Goal: Transaction & Acquisition: Download file/media

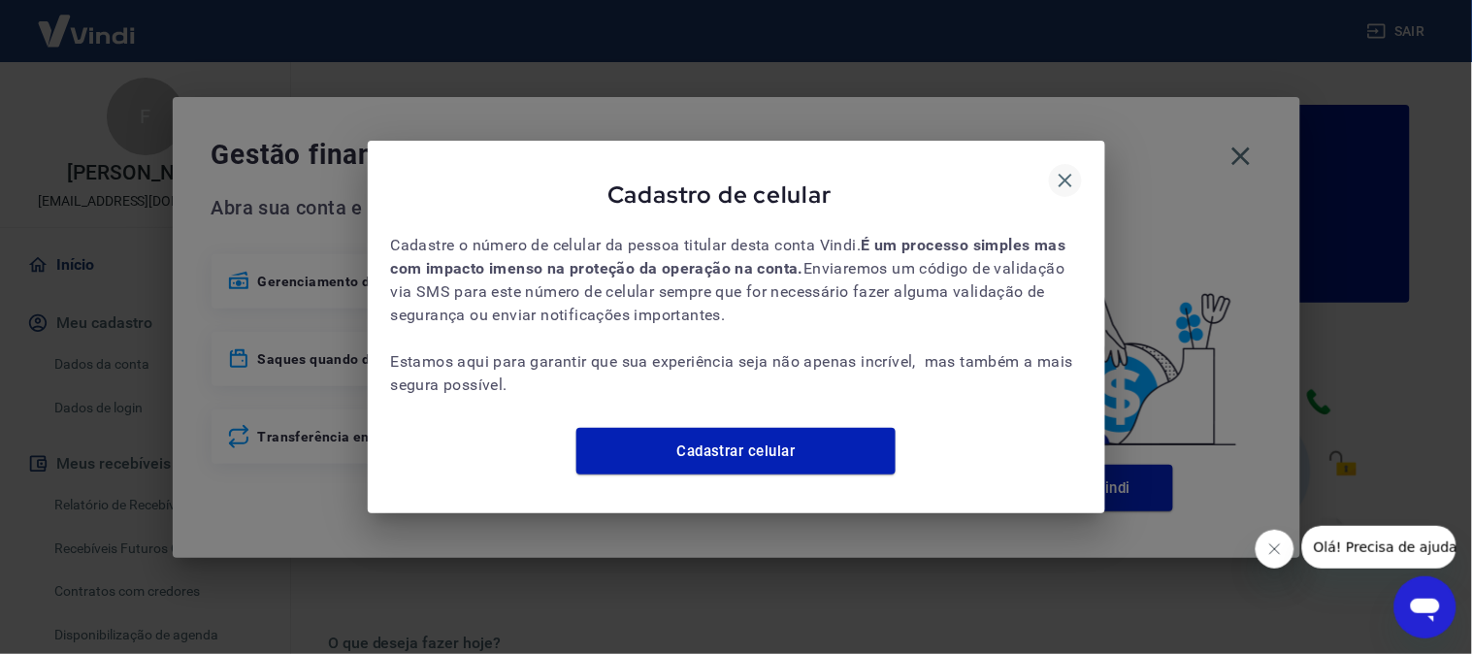
click at [1061, 174] on icon "button" at bounding box center [1066, 181] width 14 height 14
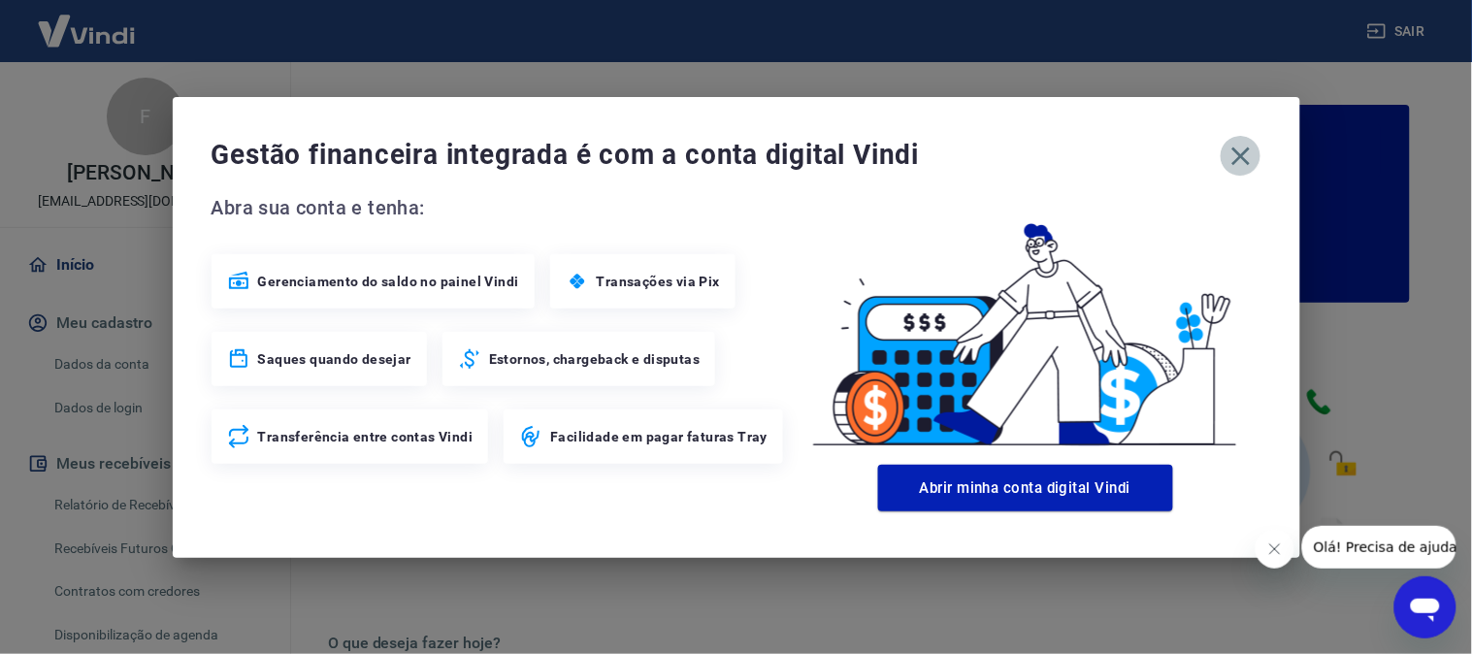
click at [1247, 152] on icon "button" at bounding box center [1240, 156] width 31 height 31
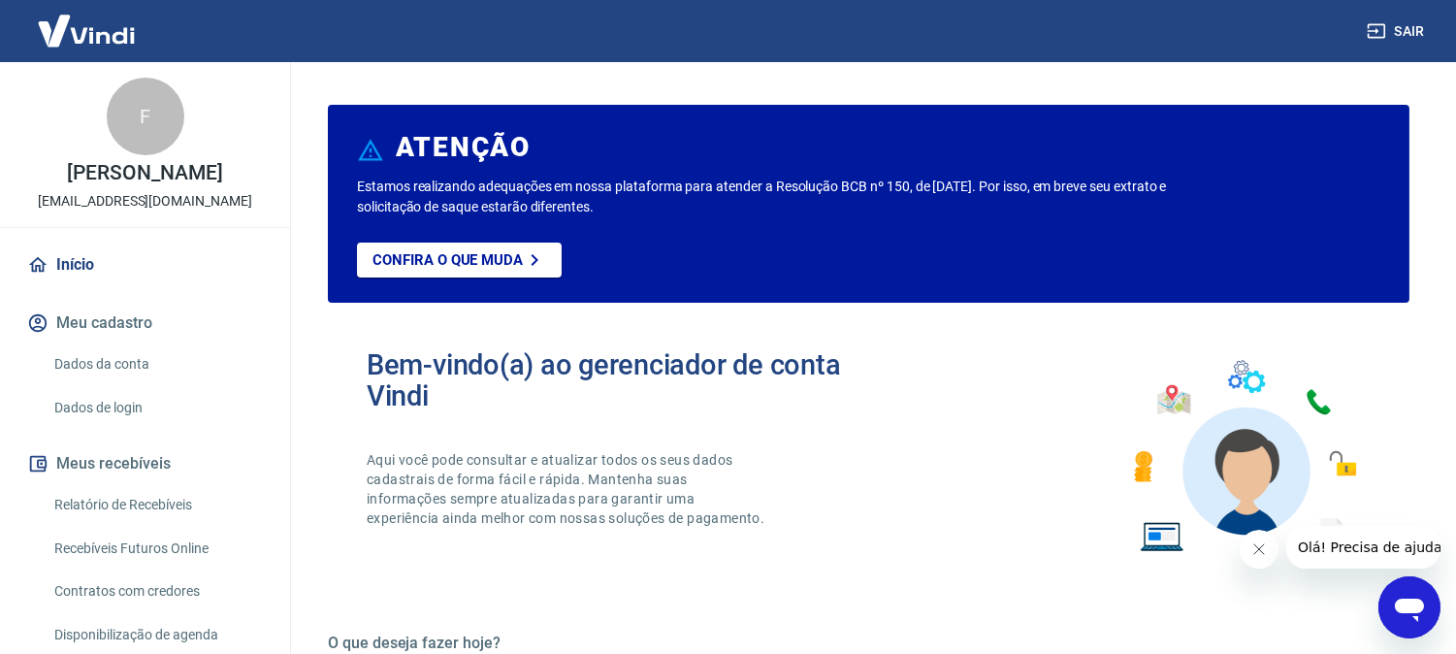
click at [1268, 543] on button "Fechar mensagem da empresa" at bounding box center [1258, 548] width 39 height 39
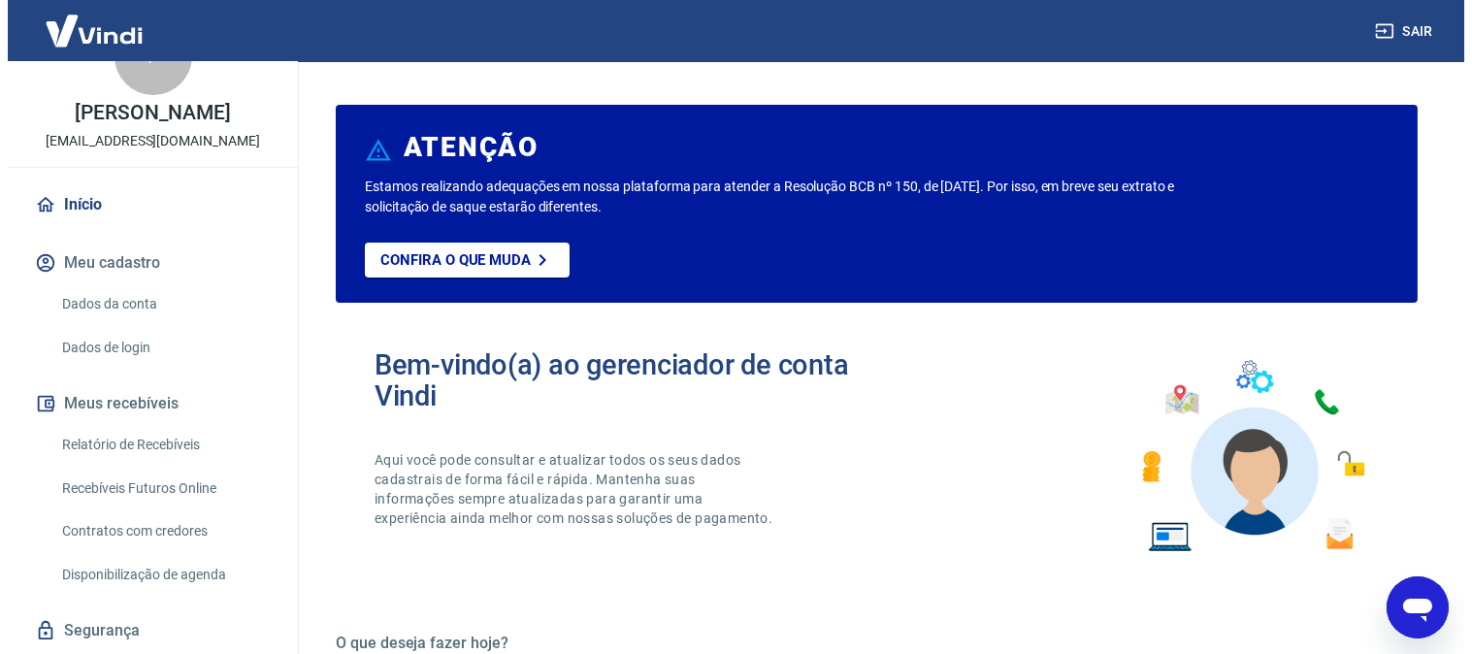
scroll to position [108, 0]
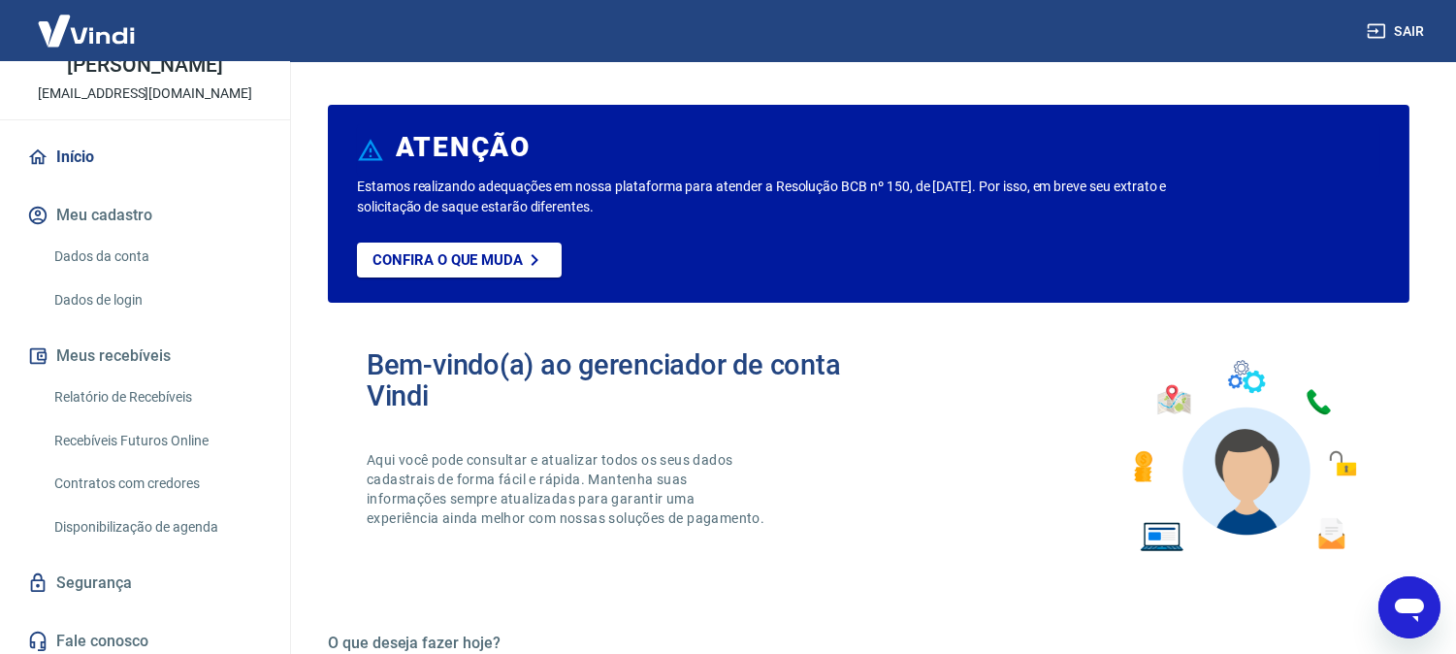
click at [158, 407] on link "Relatório de Recebíveis" at bounding box center [157, 397] width 220 height 40
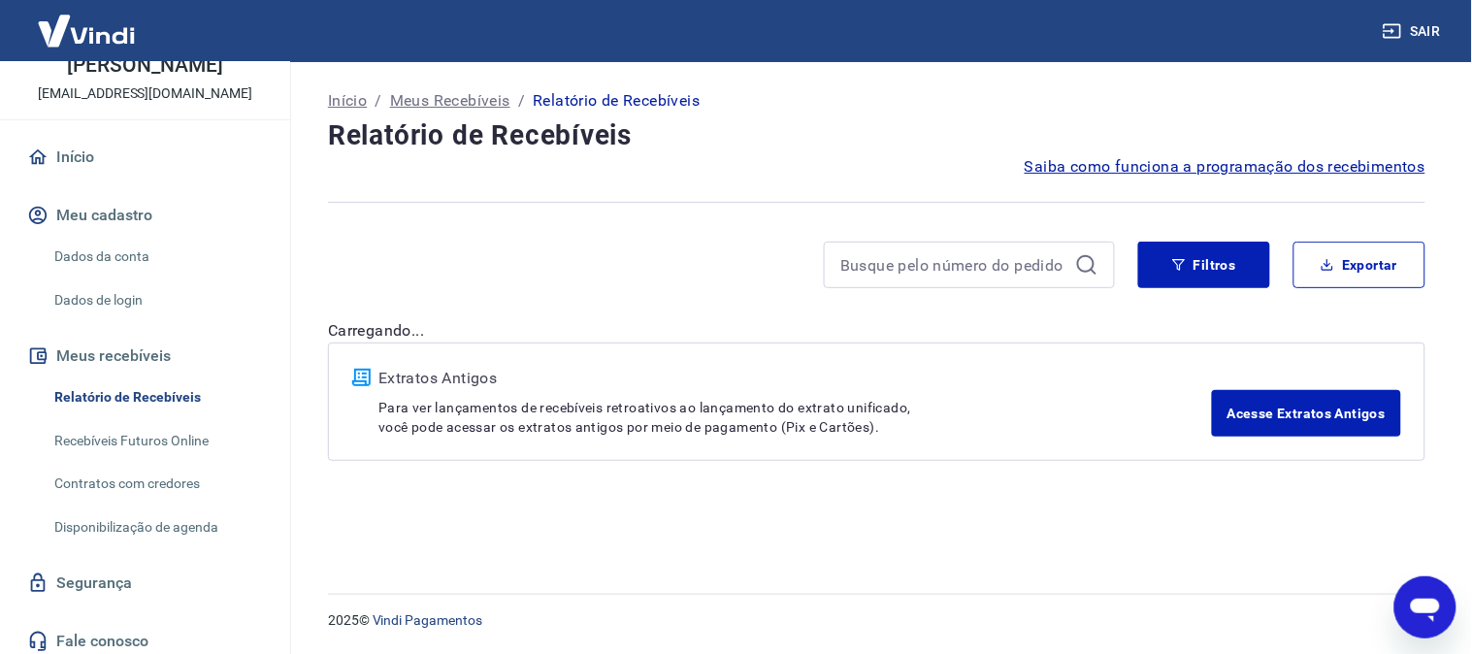
click at [1432, 34] on button "Sair" at bounding box center [1414, 32] width 70 height 36
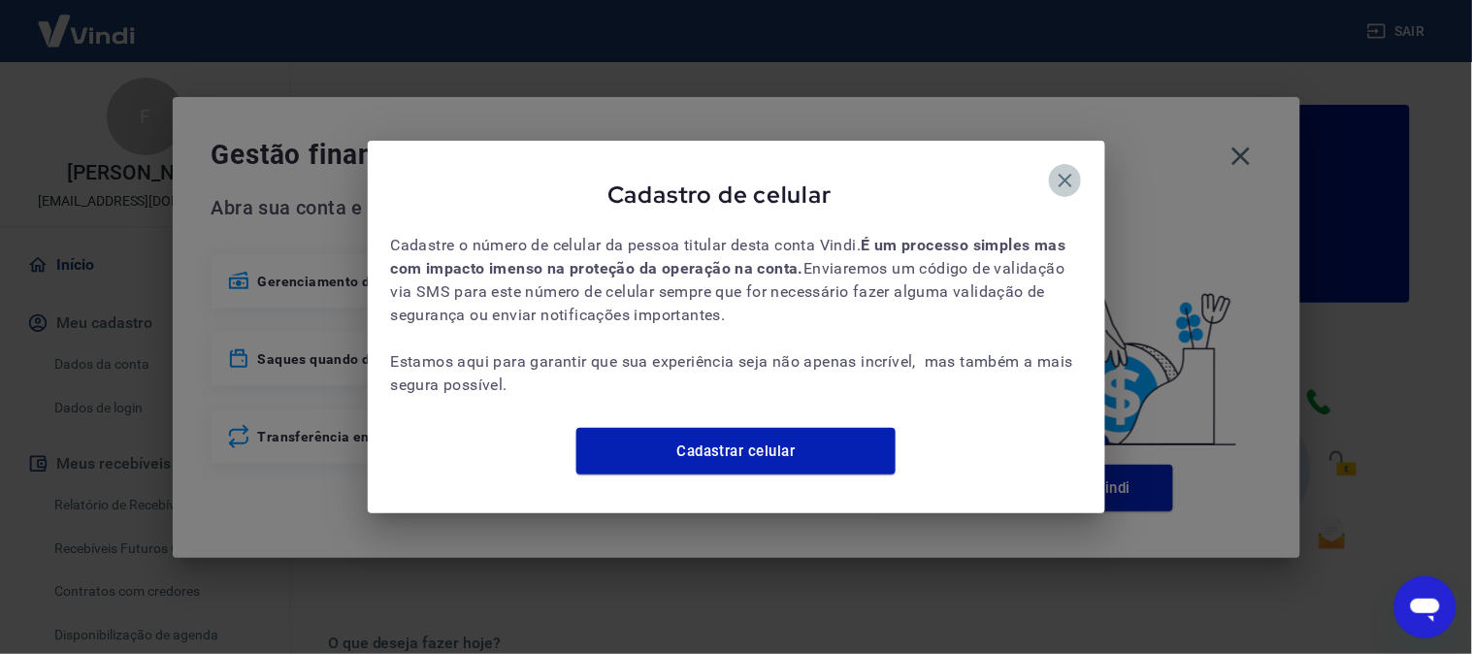
click at [1065, 164] on button "button" at bounding box center [1065, 180] width 33 height 33
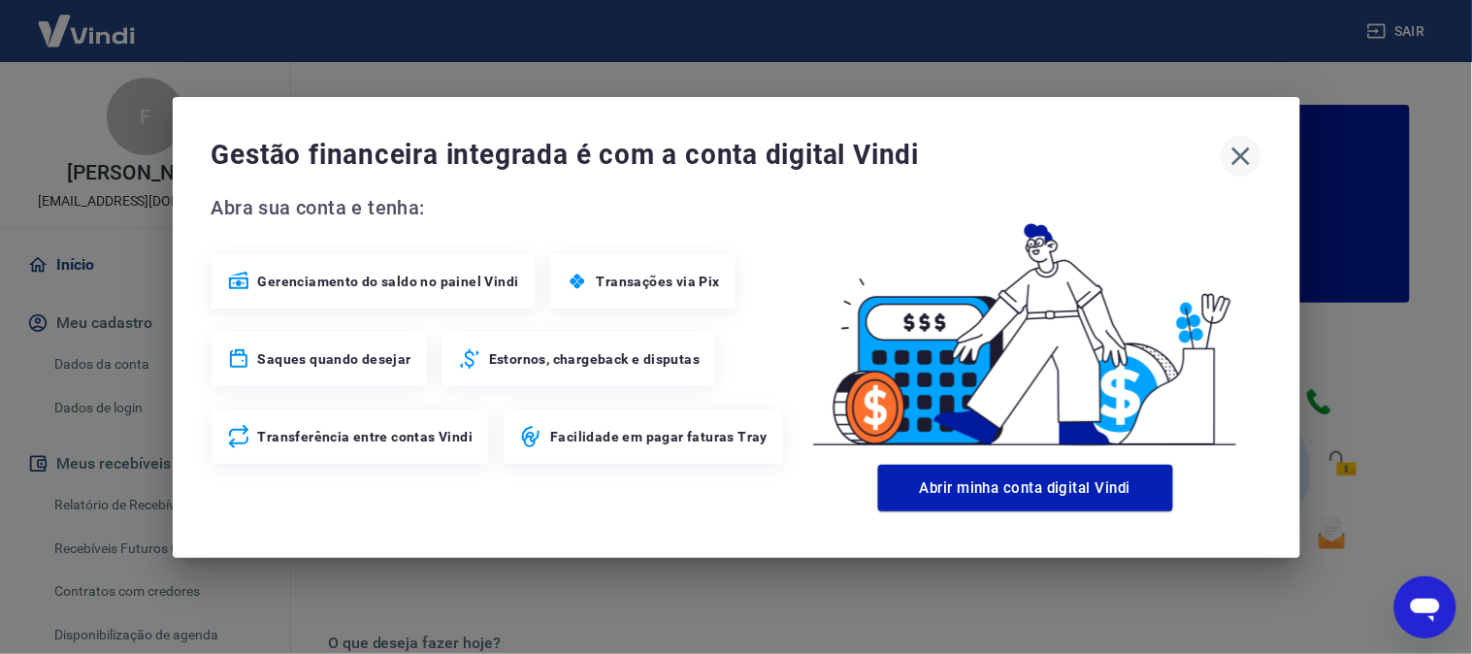
click at [1250, 159] on icon "button" at bounding box center [1240, 156] width 31 height 31
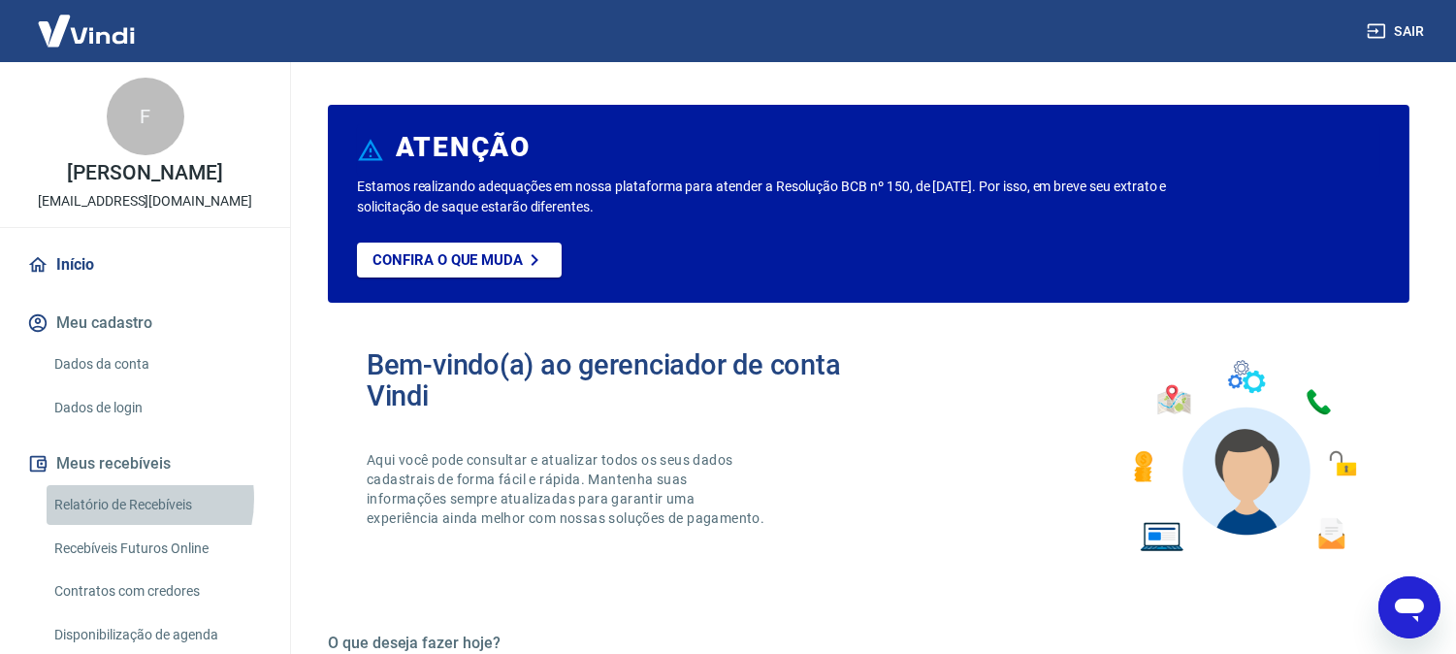
click at [119, 499] on link "Relatório de Recebíveis" at bounding box center [157, 505] width 220 height 40
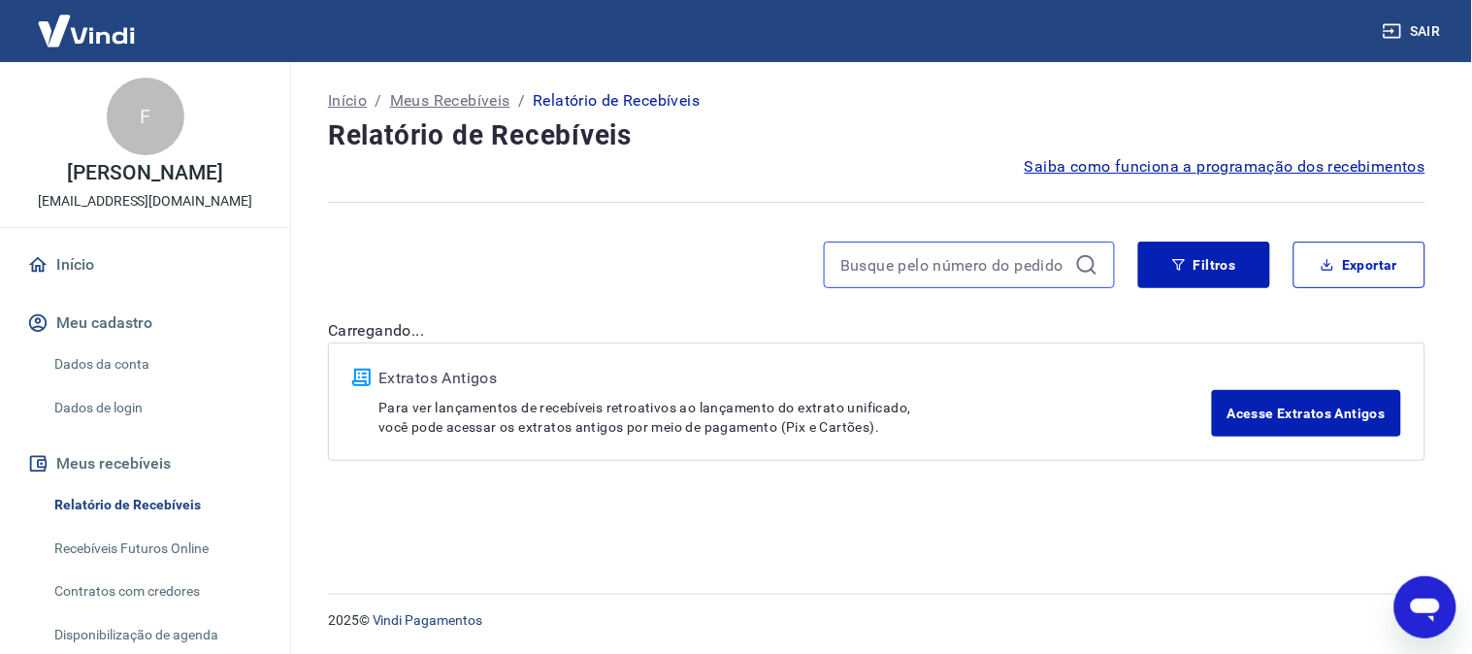
click at [972, 270] on input at bounding box center [953, 264] width 227 height 29
click at [1205, 256] on button "Filtros" at bounding box center [1204, 265] width 132 height 47
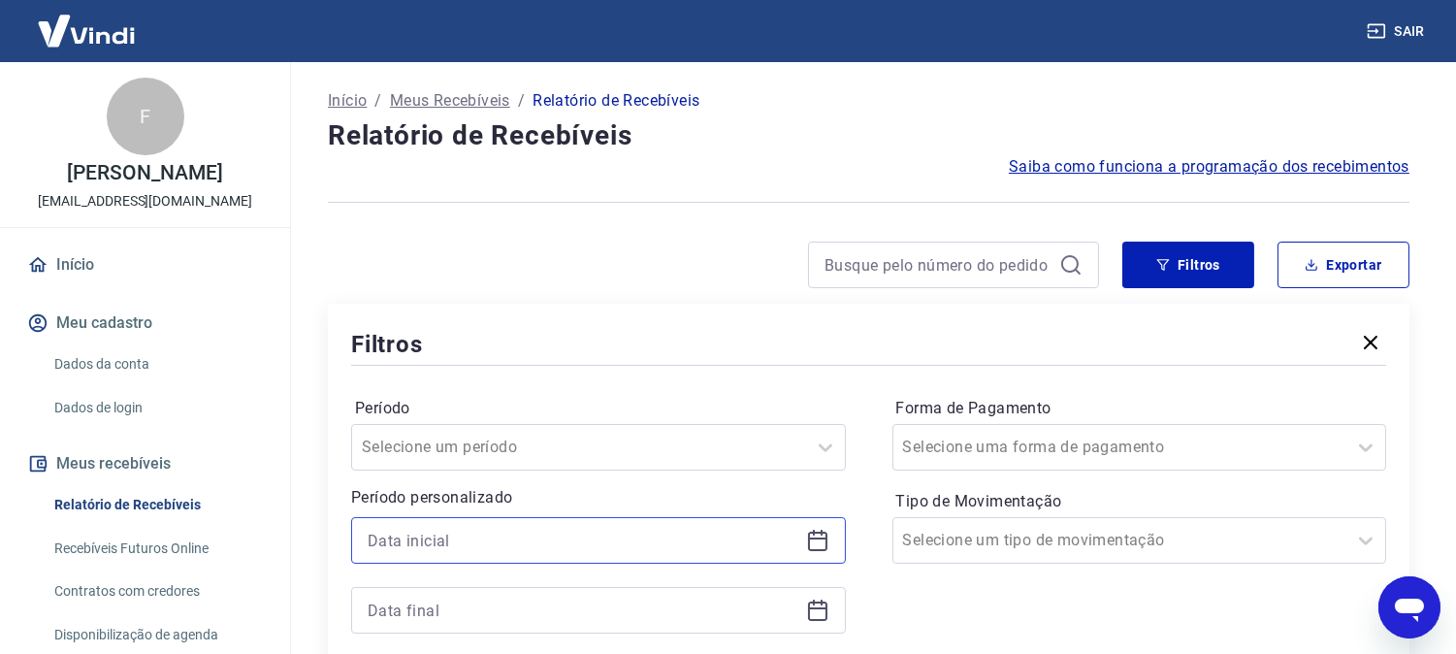
click at [537, 529] on input at bounding box center [583, 540] width 431 height 29
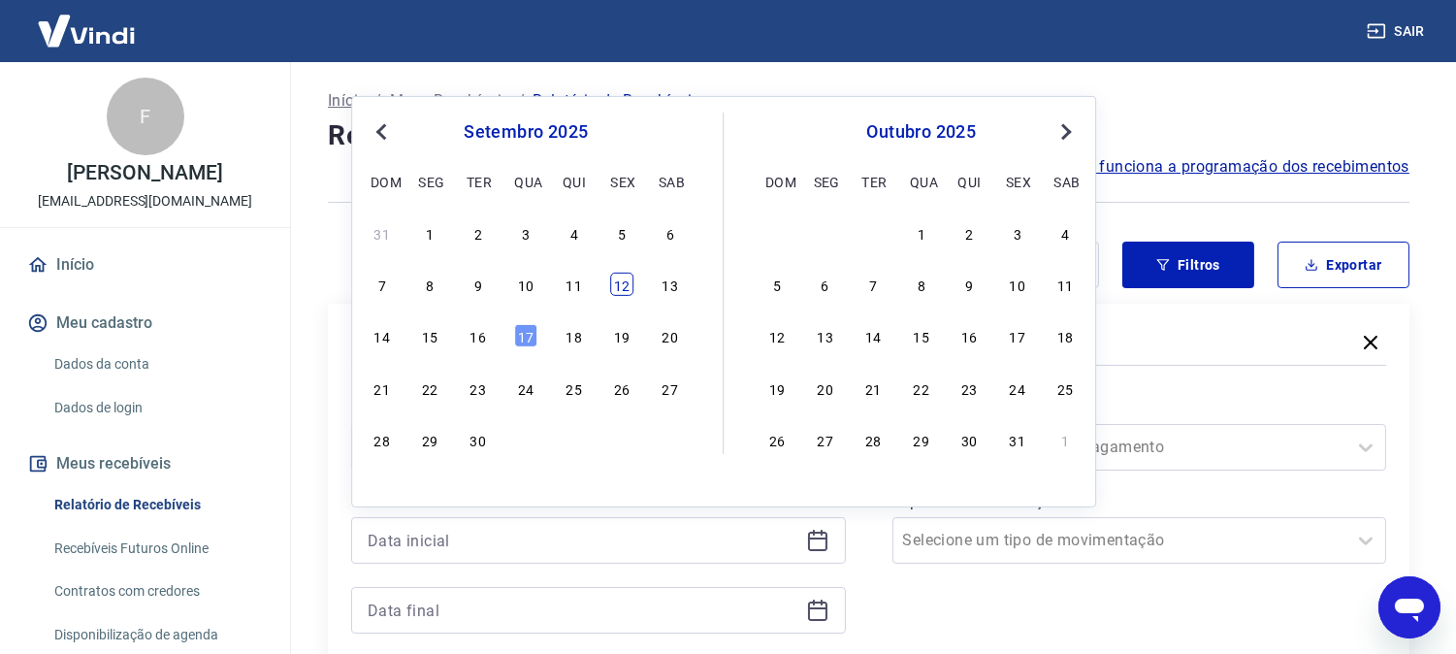
click at [622, 283] on div "12" at bounding box center [621, 284] width 23 height 23
type input "12/09/2025"
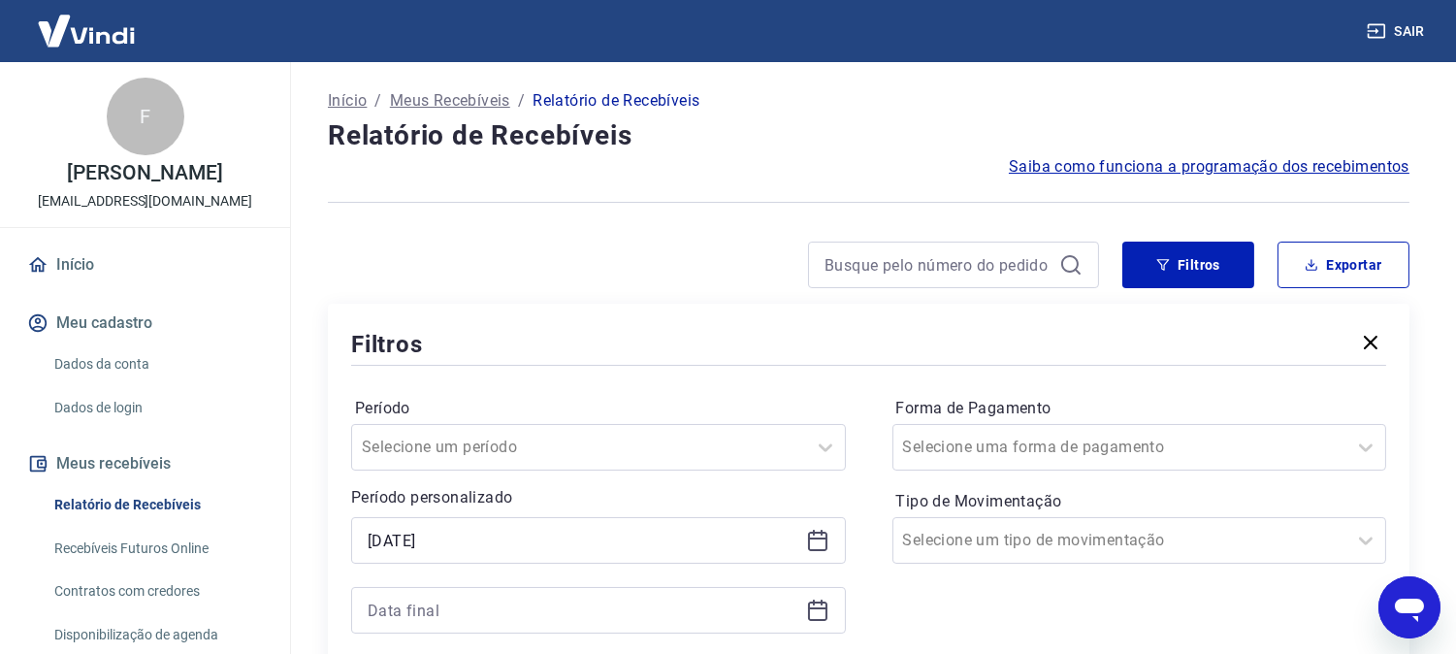
scroll to position [108, 0]
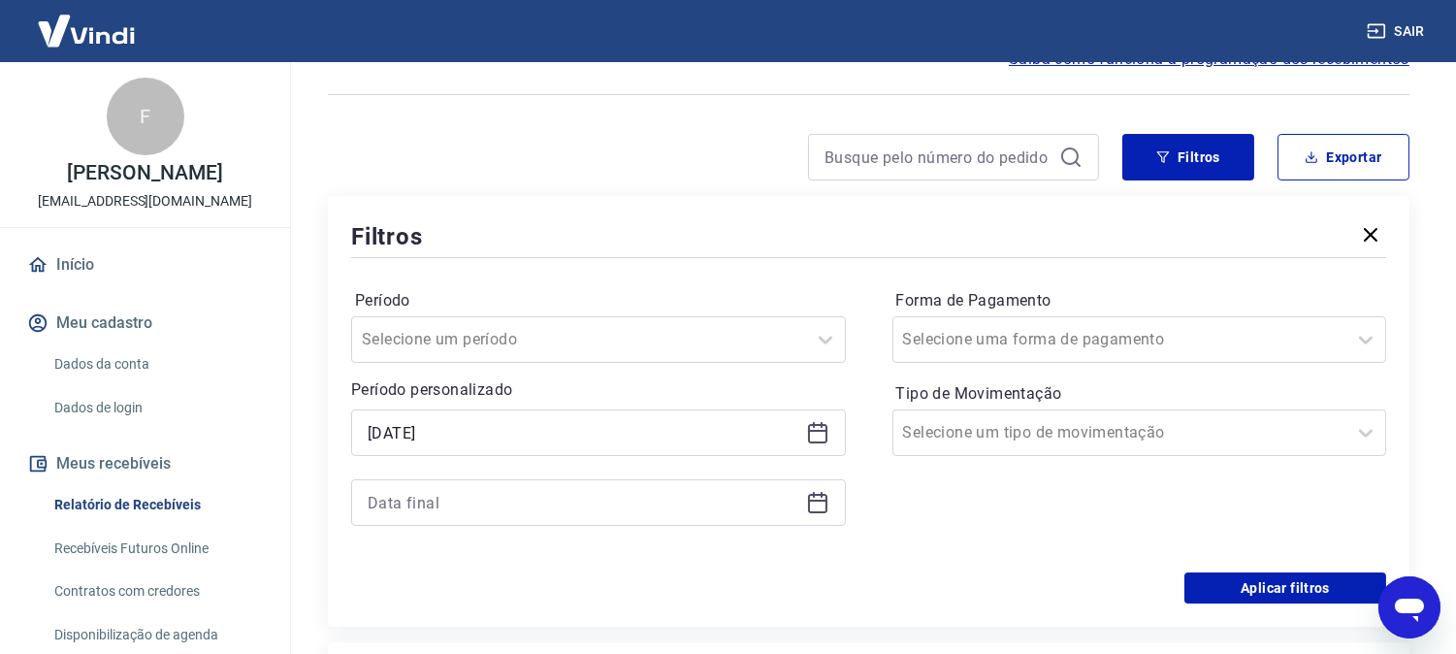
click at [531, 473] on div "Selected date: sexta-feira, 12 de setembro de 2025 12/09/2025" at bounding box center [598, 467] width 495 height 116
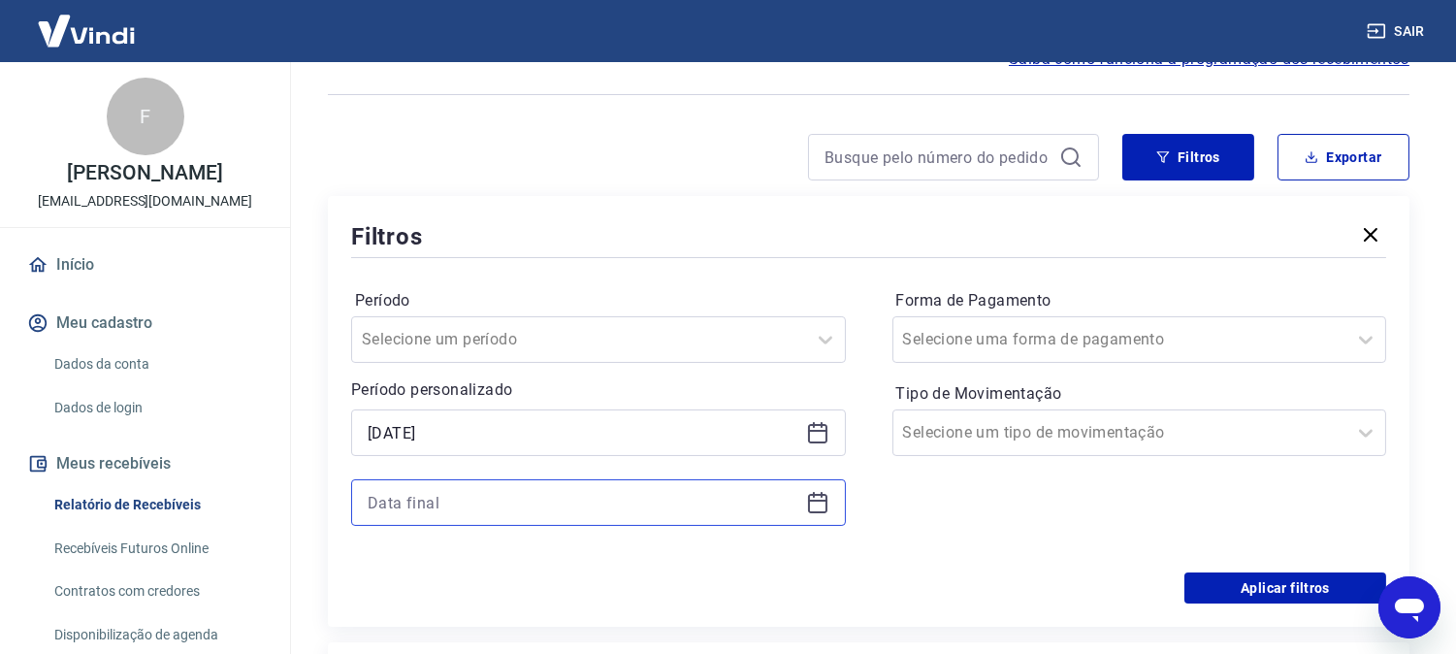
click at [531, 503] on input at bounding box center [583, 502] width 431 height 29
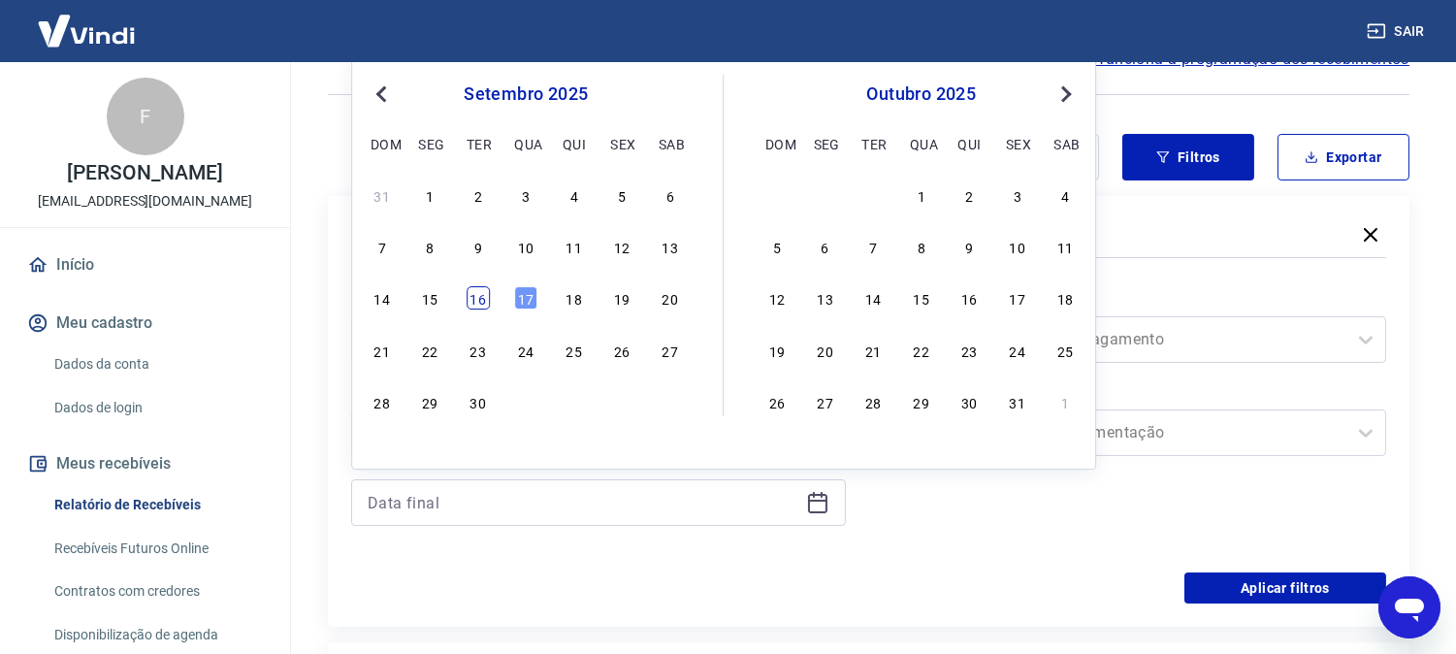
click at [475, 296] on div "16" at bounding box center [478, 298] width 23 height 23
type input "16/09/2025"
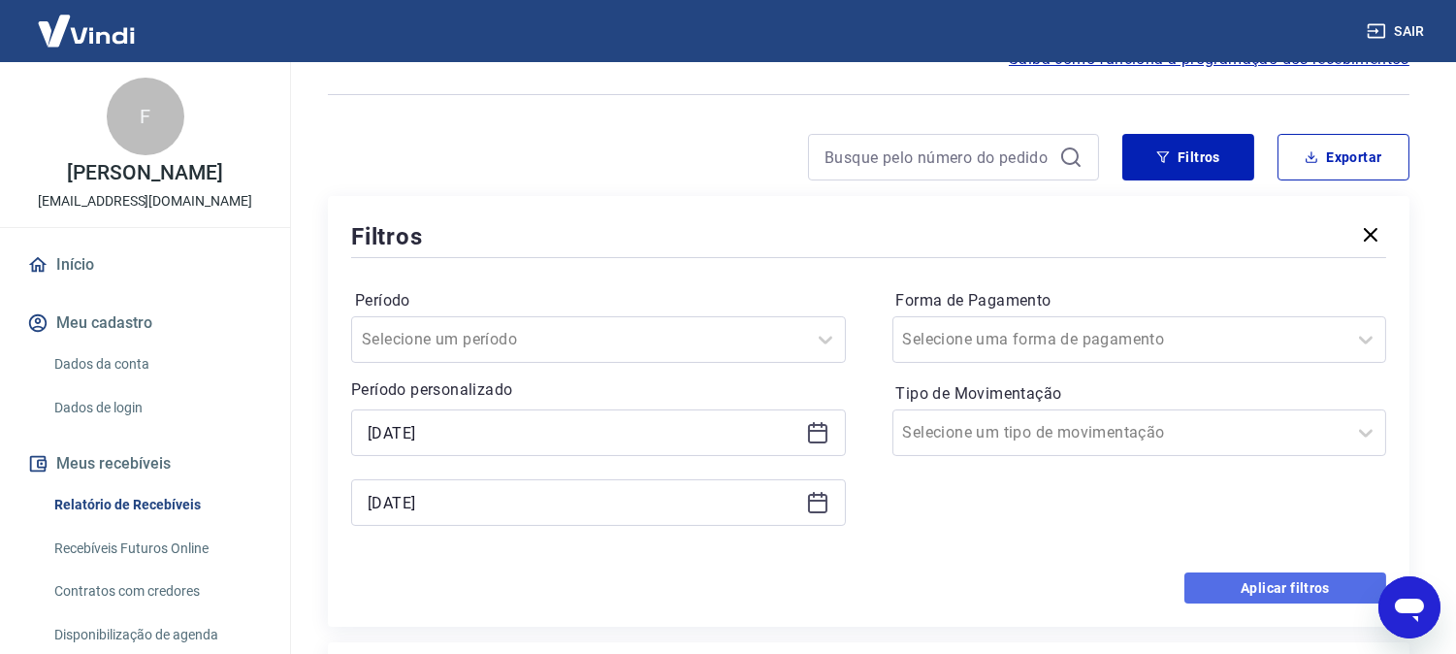
click at [1222, 578] on button "Aplicar filtros" at bounding box center [1286, 587] width 202 height 31
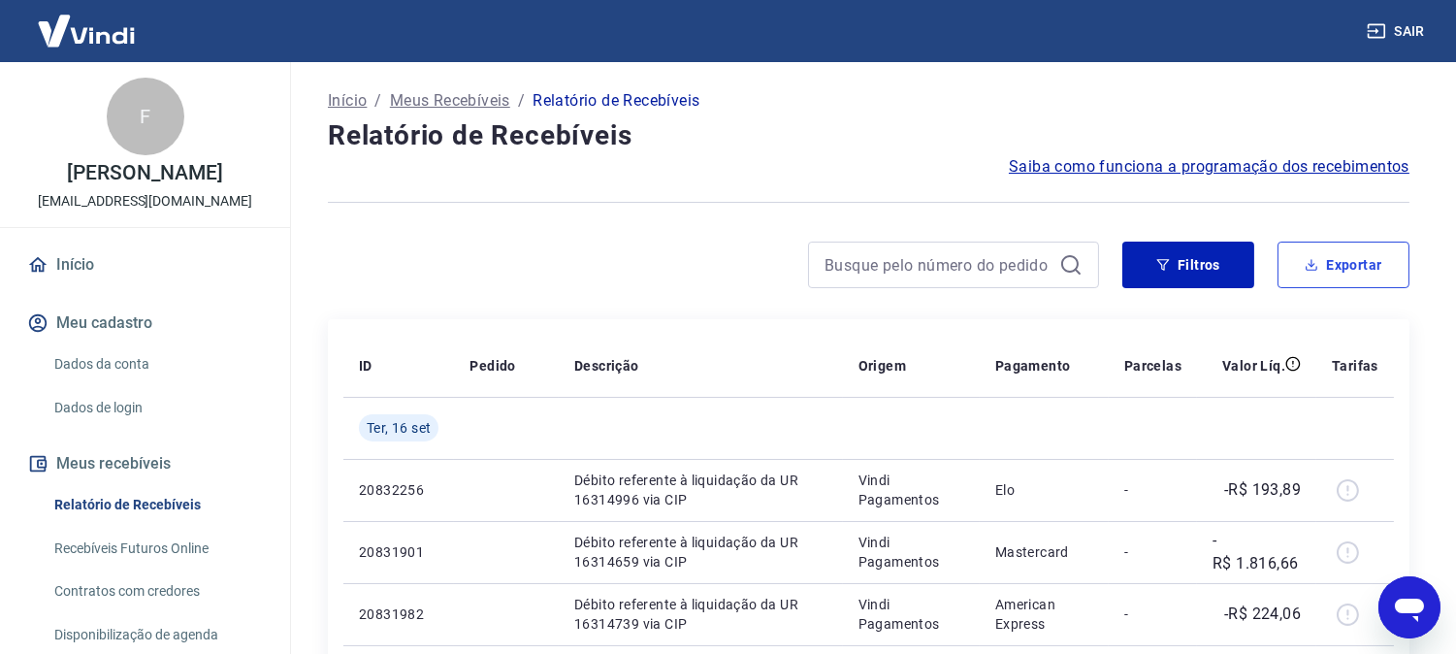
click at [1355, 274] on button "Exportar" at bounding box center [1344, 265] width 132 height 47
type input "12/09/2025"
type input "16/09/2025"
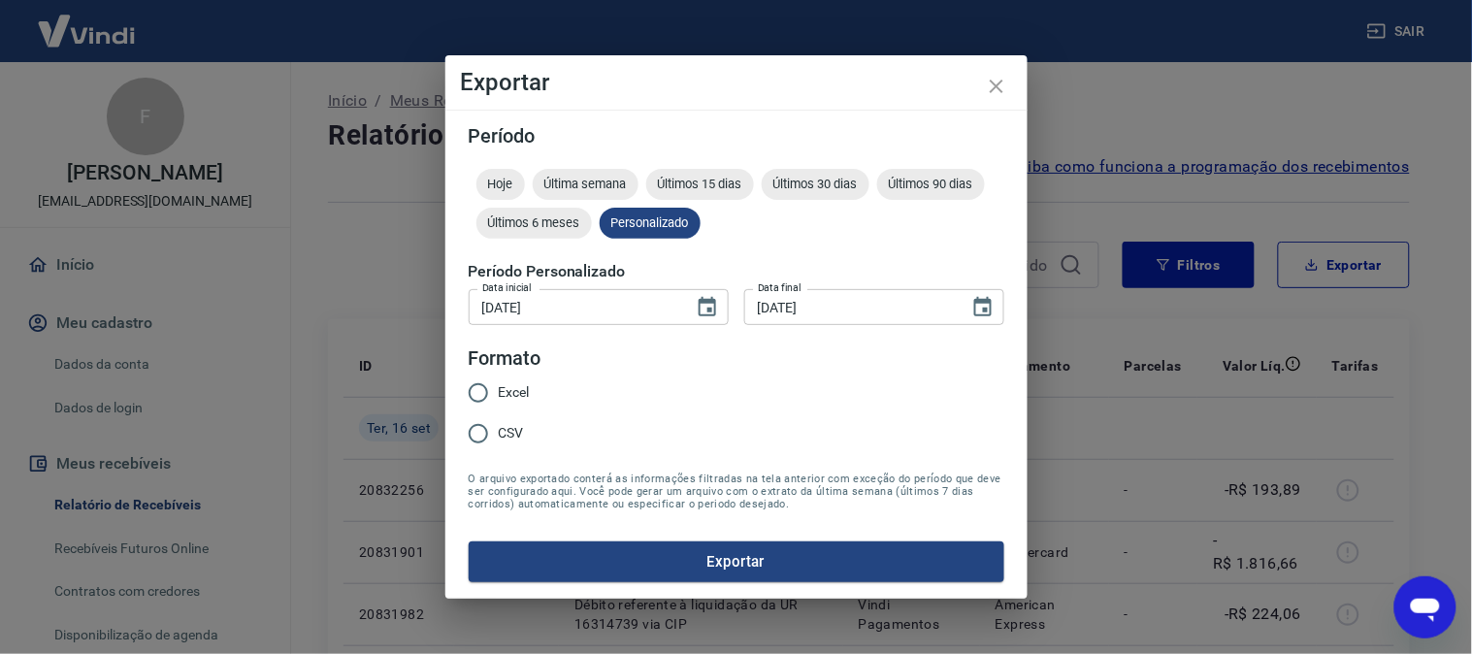
click at [502, 381] on label "Excel" at bounding box center [494, 393] width 72 height 41
click at [499, 381] on input "Excel" at bounding box center [478, 393] width 41 height 41
radio input "true"
click at [683, 553] on button "Exportar" at bounding box center [737, 561] width 536 height 41
